Goal: Information Seeking & Learning: Learn about a topic

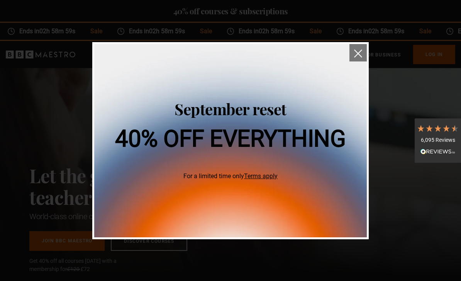
click at [358, 52] on img "close" at bounding box center [358, 53] width 8 height 8
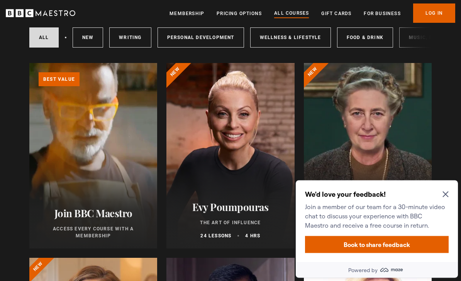
scroll to position [100, 0]
click at [448, 192] on icon "Close Maze Prompt" at bounding box center [446, 194] width 6 height 6
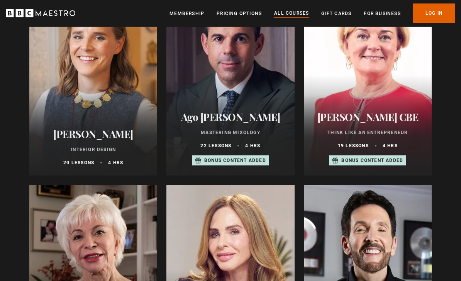
scroll to position [370, 0]
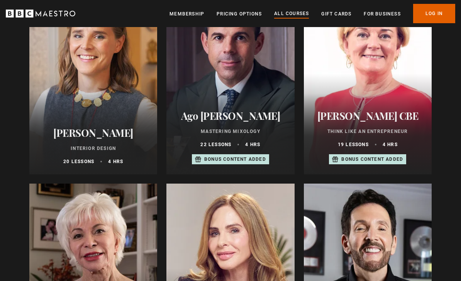
click at [68, 105] on div at bounding box center [93, 82] width 128 height 186
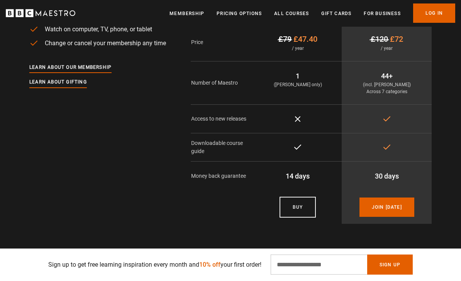
scroll to position [1944, 0]
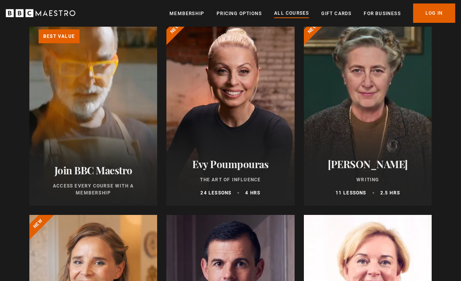
scroll to position [143, 0]
click at [230, 159] on h2 "Evy Poumpouras" at bounding box center [230, 164] width 109 height 12
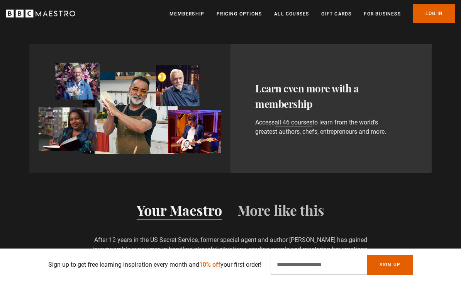
scroll to position [654, 0]
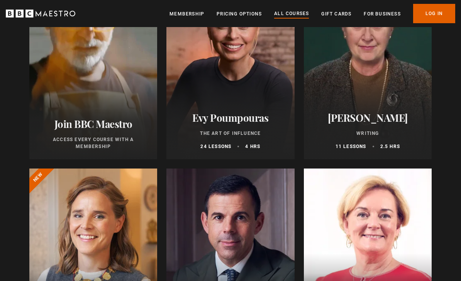
scroll to position [187, 0]
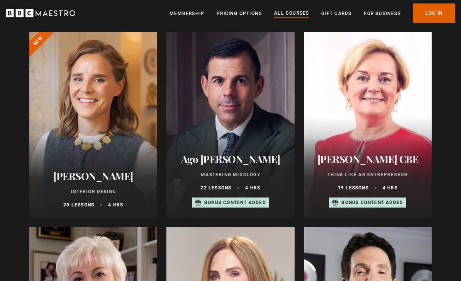
scroll to position [327, 0]
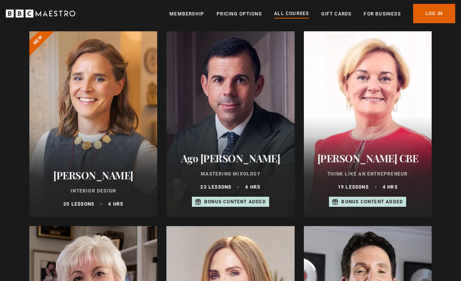
click at [97, 133] on div at bounding box center [93, 124] width 128 height 186
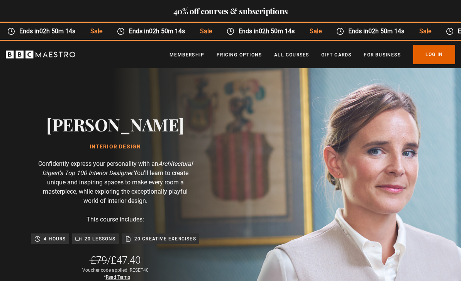
scroll to position [0, 1070]
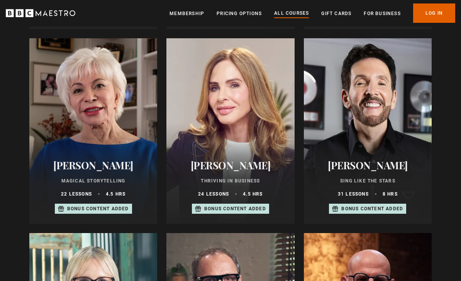
scroll to position [515, 0]
click at [360, 169] on h2 "[PERSON_NAME]" at bounding box center [367, 165] width 109 height 12
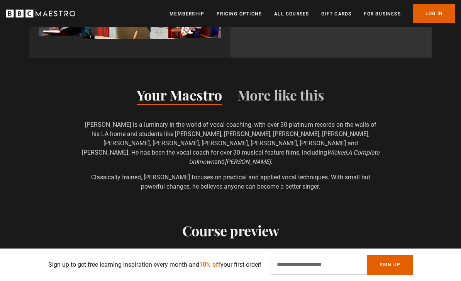
scroll to position [0, 173]
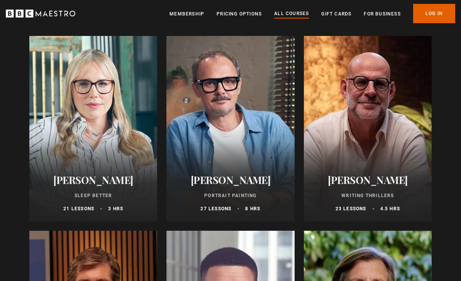
scroll to position [713, 0]
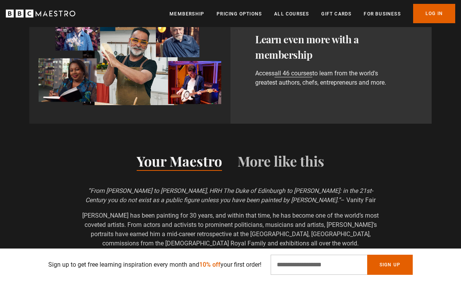
scroll to position [705, 0]
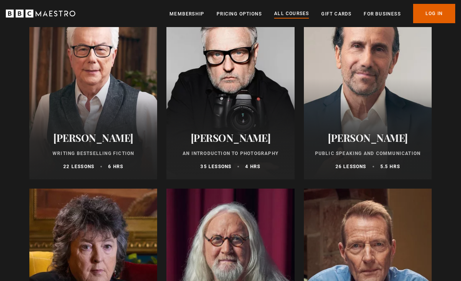
scroll to position [1633, 0]
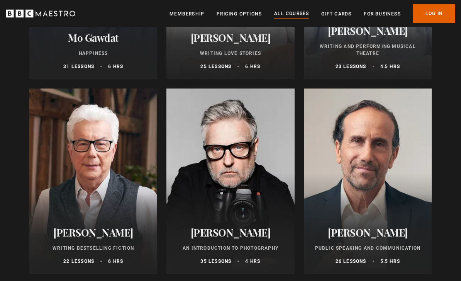
click at [233, 167] on div at bounding box center [231, 182] width 128 height 186
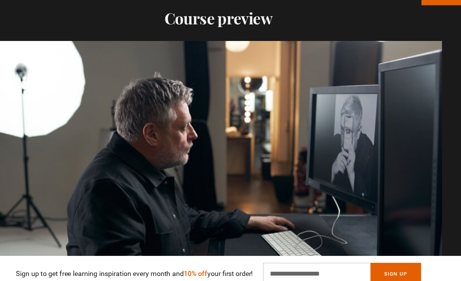
scroll to position [0, 1159]
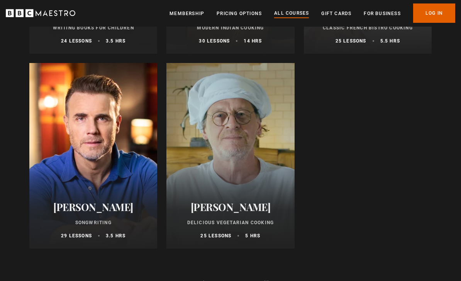
scroll to position [3046, 0]
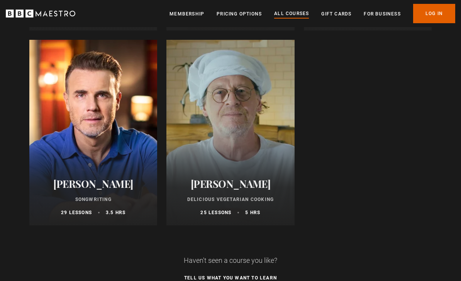
click at [249, 148] on div at bounding box center [231, 133] width 128 height 186
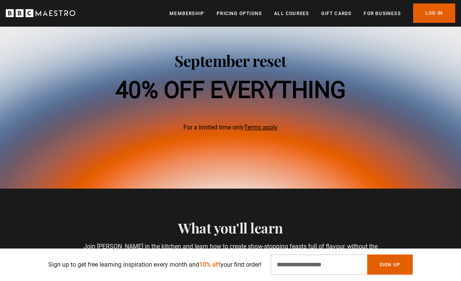
scroll to position [369, 0]
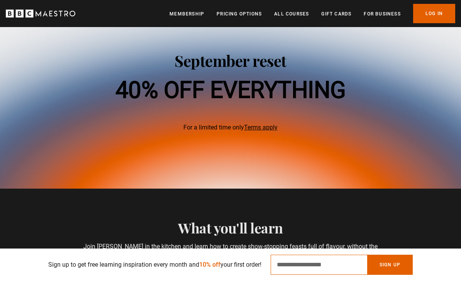
click at [323, 275] on input "Email Address" at bounding box center [319, 265] width 97 height 20
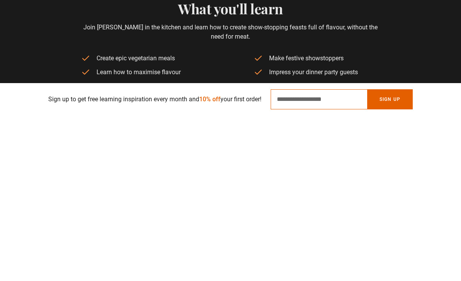
scroll to position [0, 89]
type input "**********"
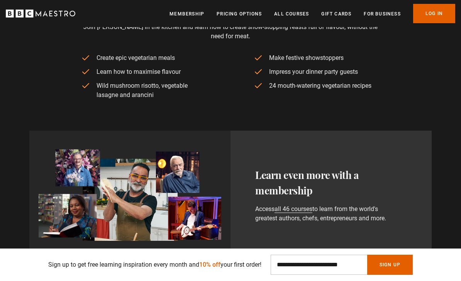
click at [385, 275] on button "Sign Up" at bounding box center [391, 265] width 46 height 20
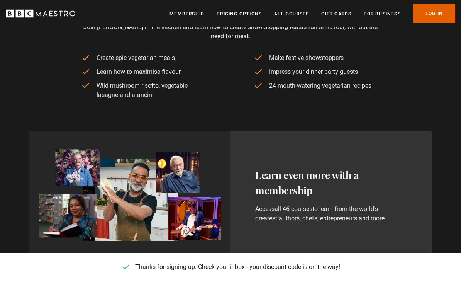
click at [410, 245] on div "Learn even more with a membership Access all 46 courses to learn from the world…" at bounding box center [331, 195] width 201 height 129
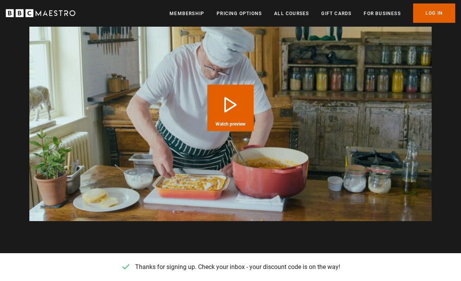
scroll to position [0, 0]
